Goal: Transaction & Acquisition: Subscribe to service/newsletter

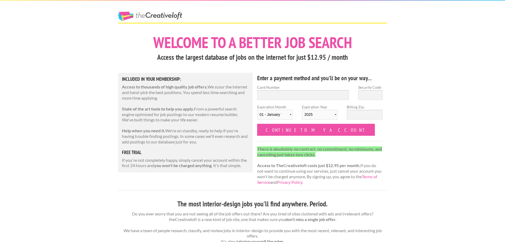
click at [351, 46] on h1 "Welcome to a better job search" at bounding box center [252, 42] width 269 height 15
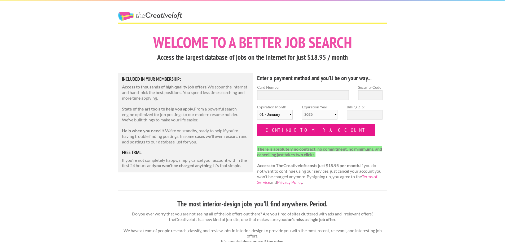
click at [281, 133] on input "Continue to my account" at bounding box center [316, 130] width 118 height 12
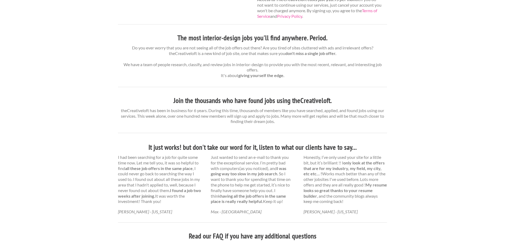
scroll to position [176, 0]
